Goal: Find specific page/section: Find specific page/section

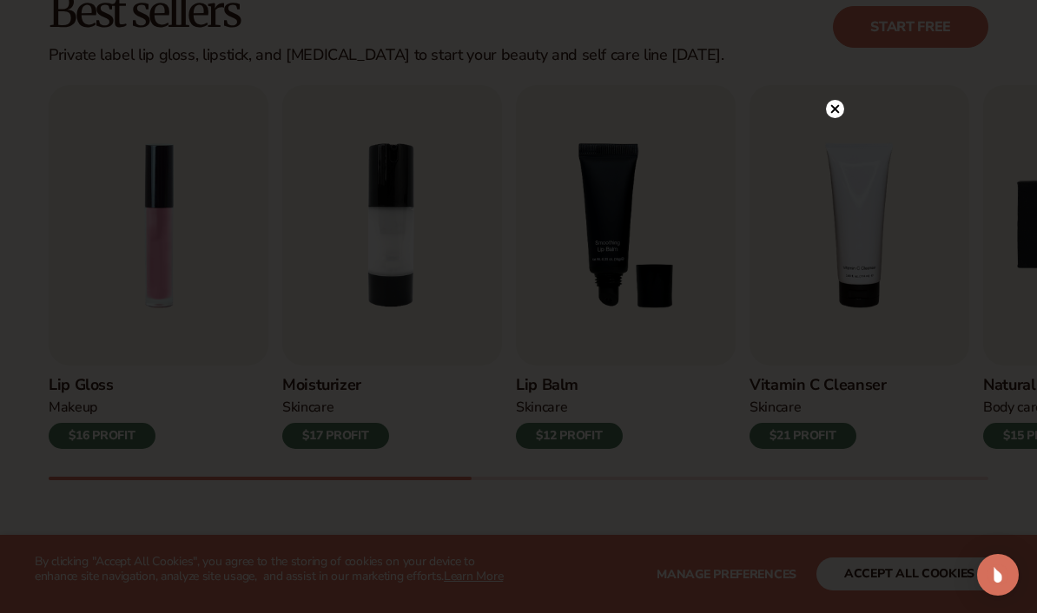
scroll to position [526, 0]
click at [837, 118] on circle at bounding box center [835, 109] width 18 height 18
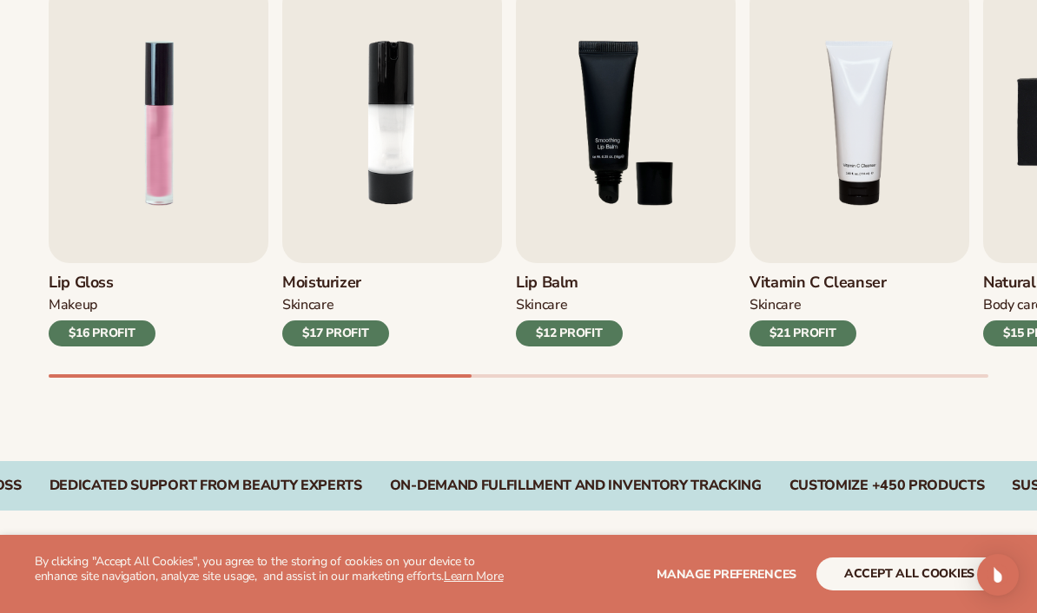
scroll to position [635, 0]
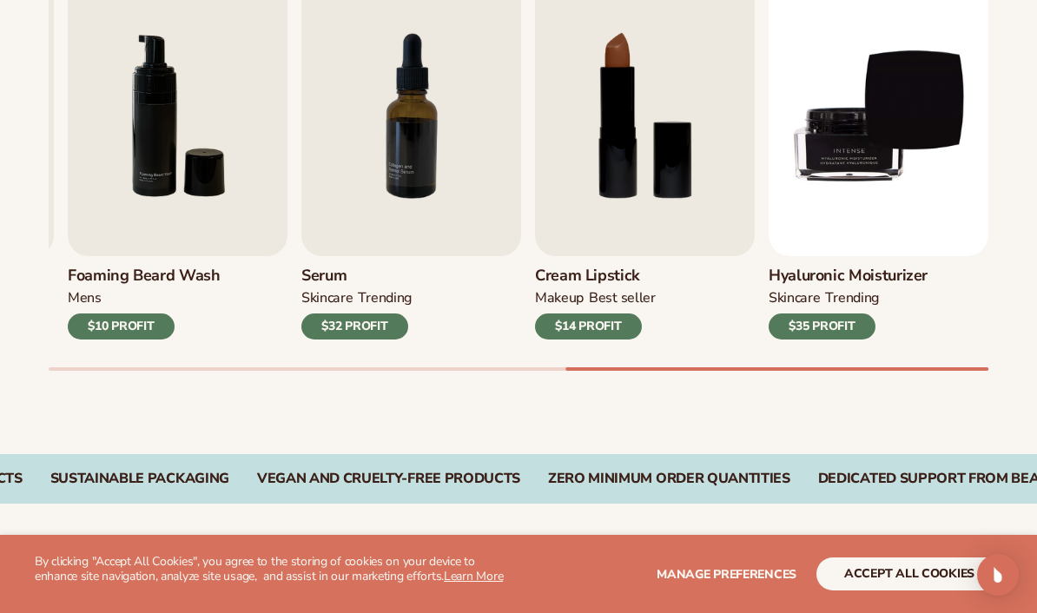
click at [679, 191] on img "8 / 9" at bounding box center [645, 116] width 220 height 281
click at [613, 324] on div "$14 PROFIT" at bounding box center [588, 327] width 107 height 26
click at [646, 307] on div "MAKEUP BEST SELLER" at bounding box center [595, 301] width 121 height 25
click at [661, 295] on div "Cream Lipstick MAKEUP BEST SELLER $14 PROFIT" at bounding box center [645, 297] width 220 height 83
click at [671, 289] on div "Cream Lipstick MAKEUP BEST SELLER $14 PROFIT" at bounding box center [645, 297] width 220 height 83
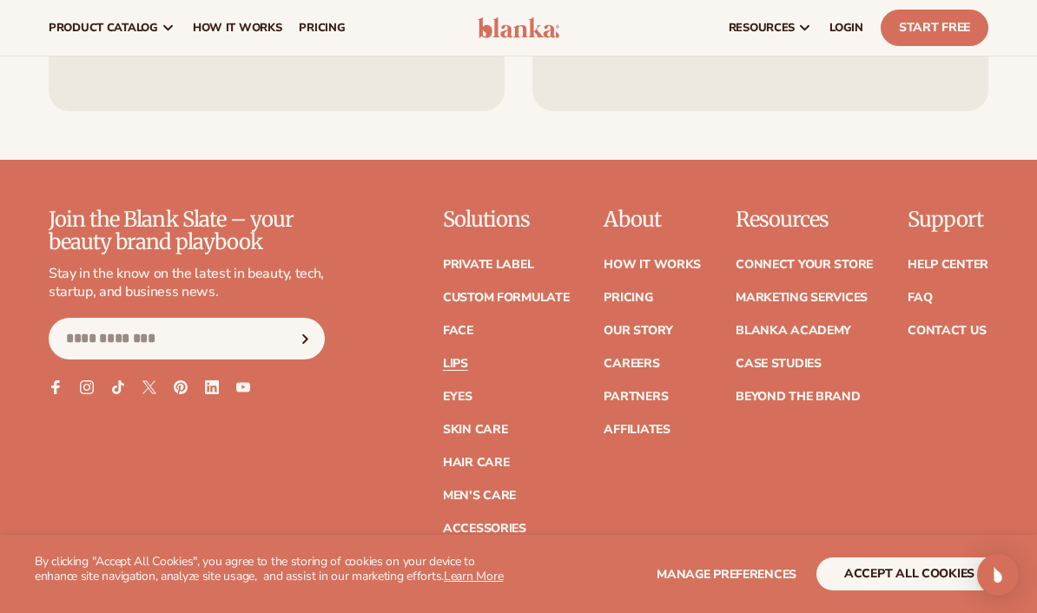
scroll to position [3163, 0]
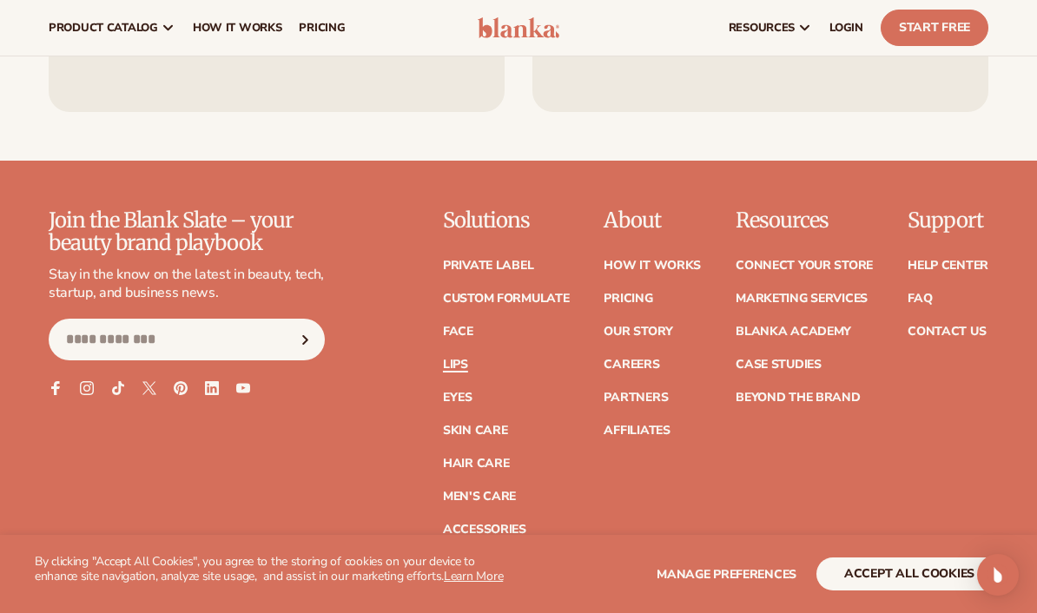
click at [461, 359] on link "Lips" at bounding box center [455, 365] width 25 height 12
